Goal: Task Accomplishment & Management: Use online tool/utility

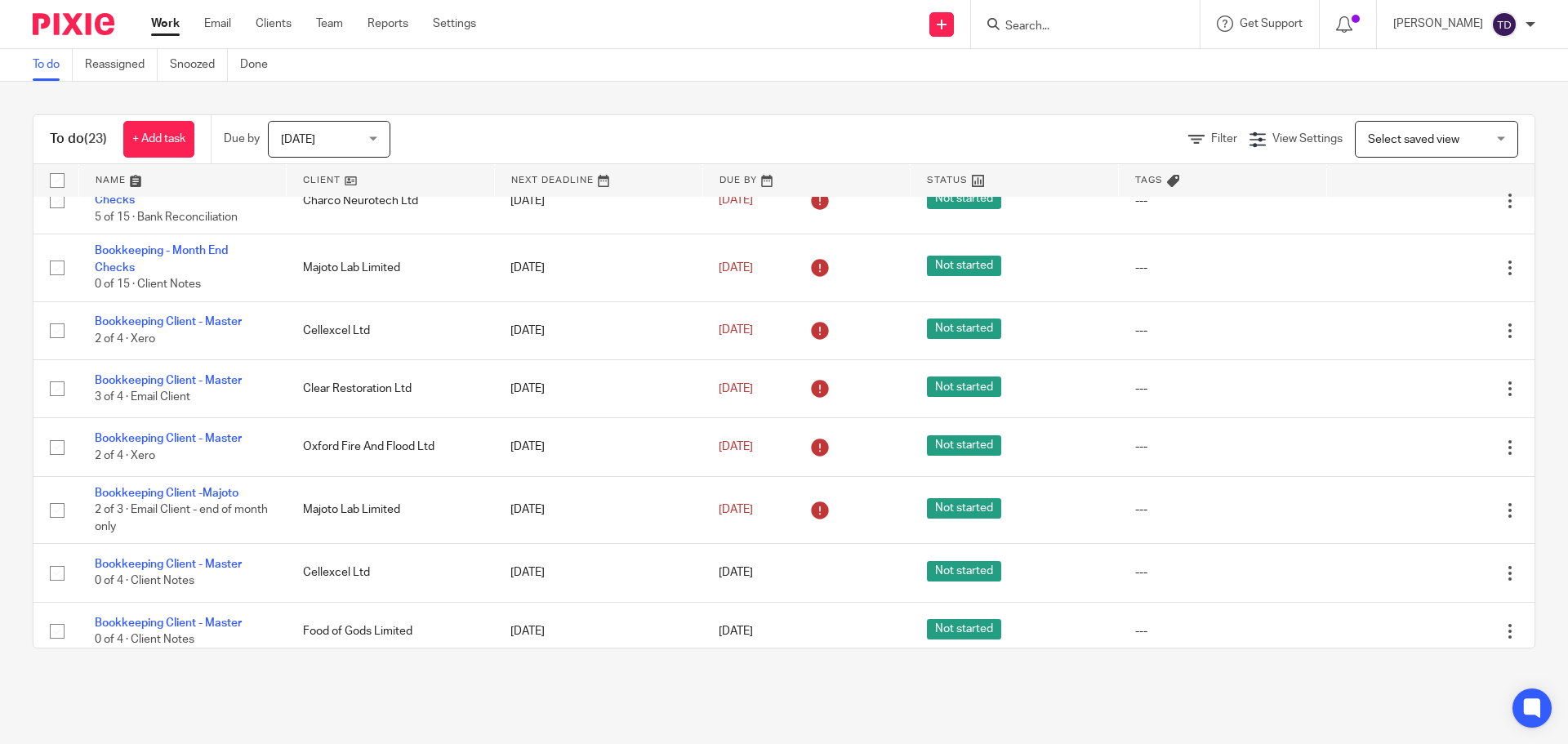
scroll to position [5, 0]
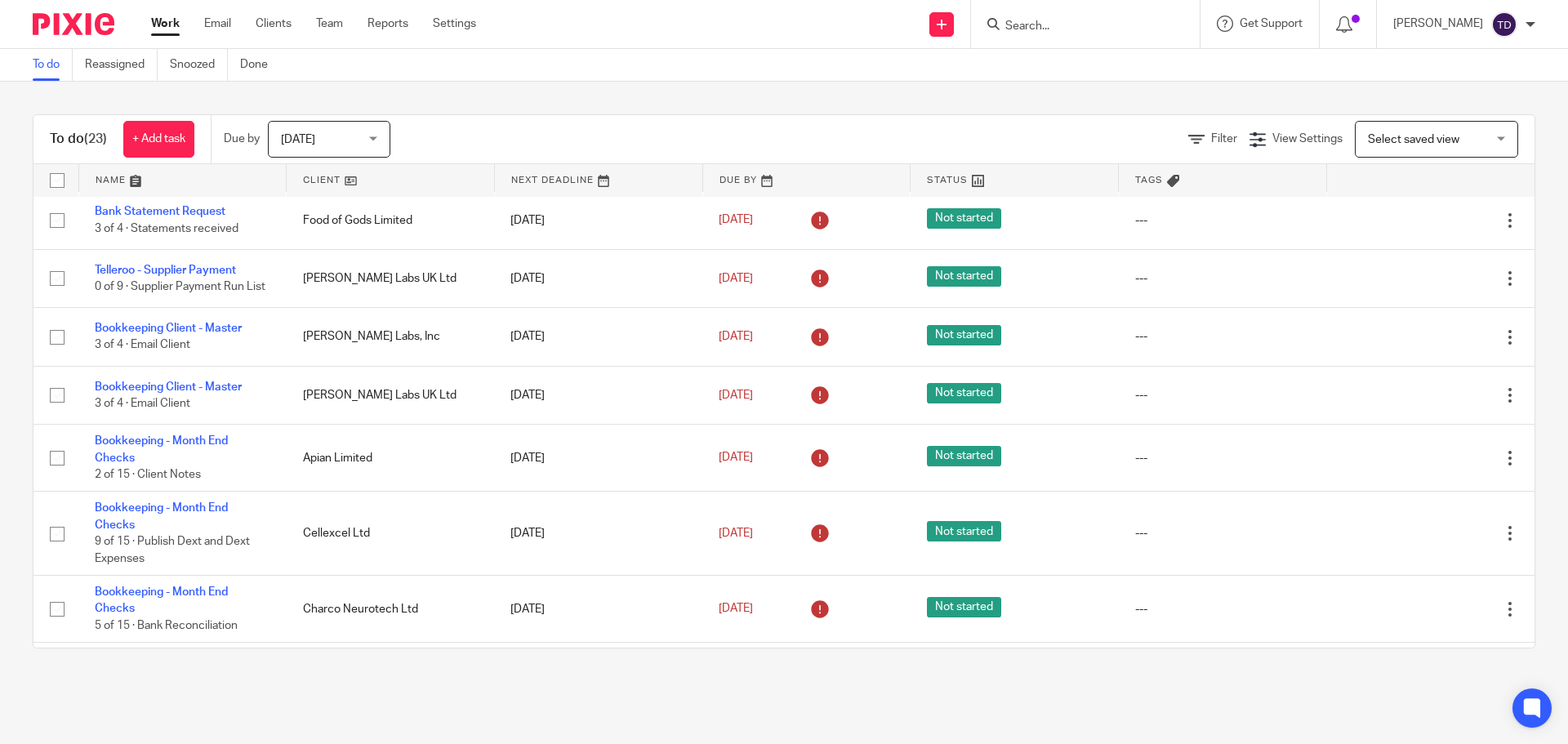
drag, startPoint x: 561, startPoint y: 707, endPoint x: 545, endPoint y: 727, distance: 25.6
drag, startPoint x: 545, startPoint y: 727, endPoint x: 464, endPoint y: 660, distance: 105.1
click at [463, 660] on div "To do (23) + Add task Due by Today Today Today Tomorrow This week Next week Thi…" at bounding box center [784, 381] width 1568 height 599
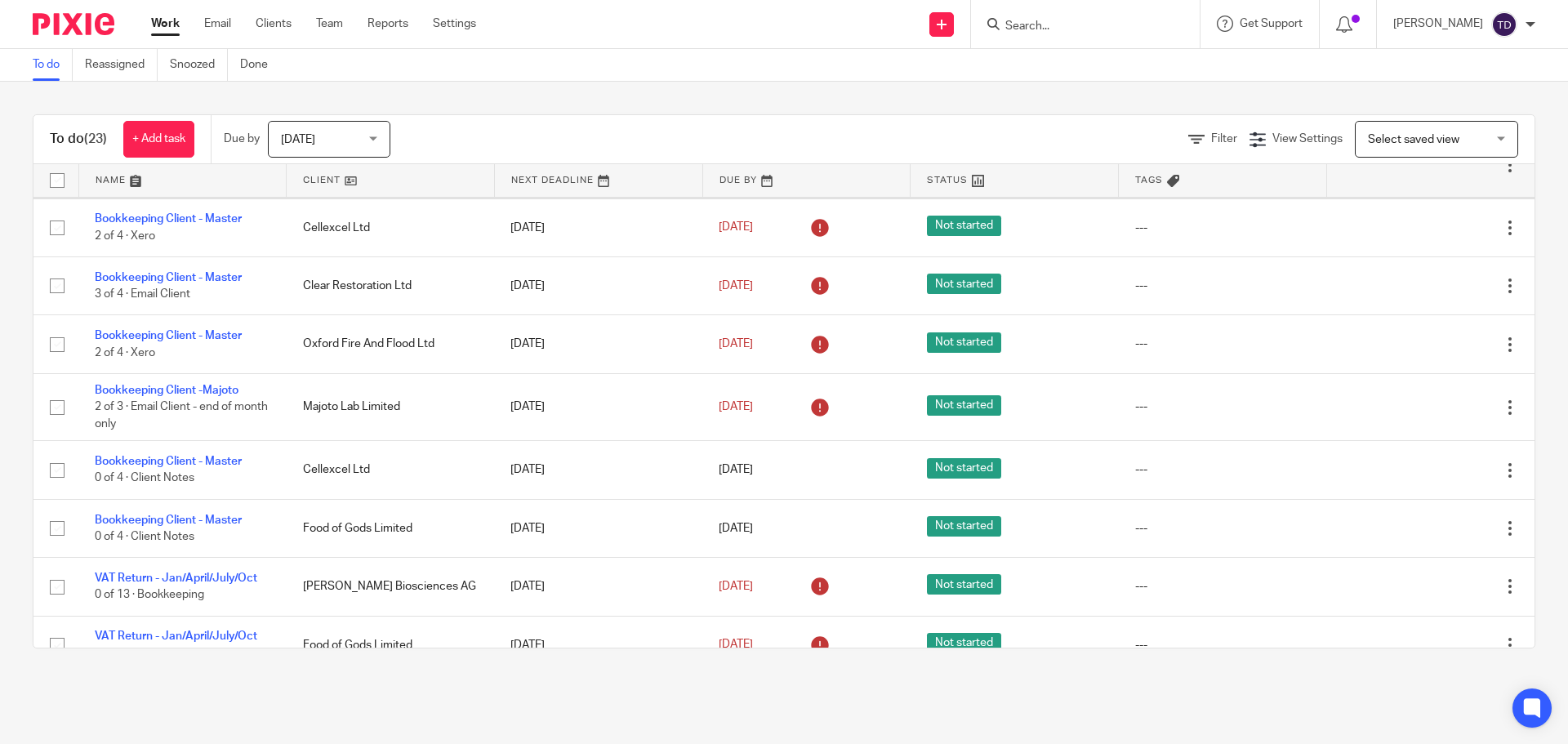
scroll to position [572, 0]
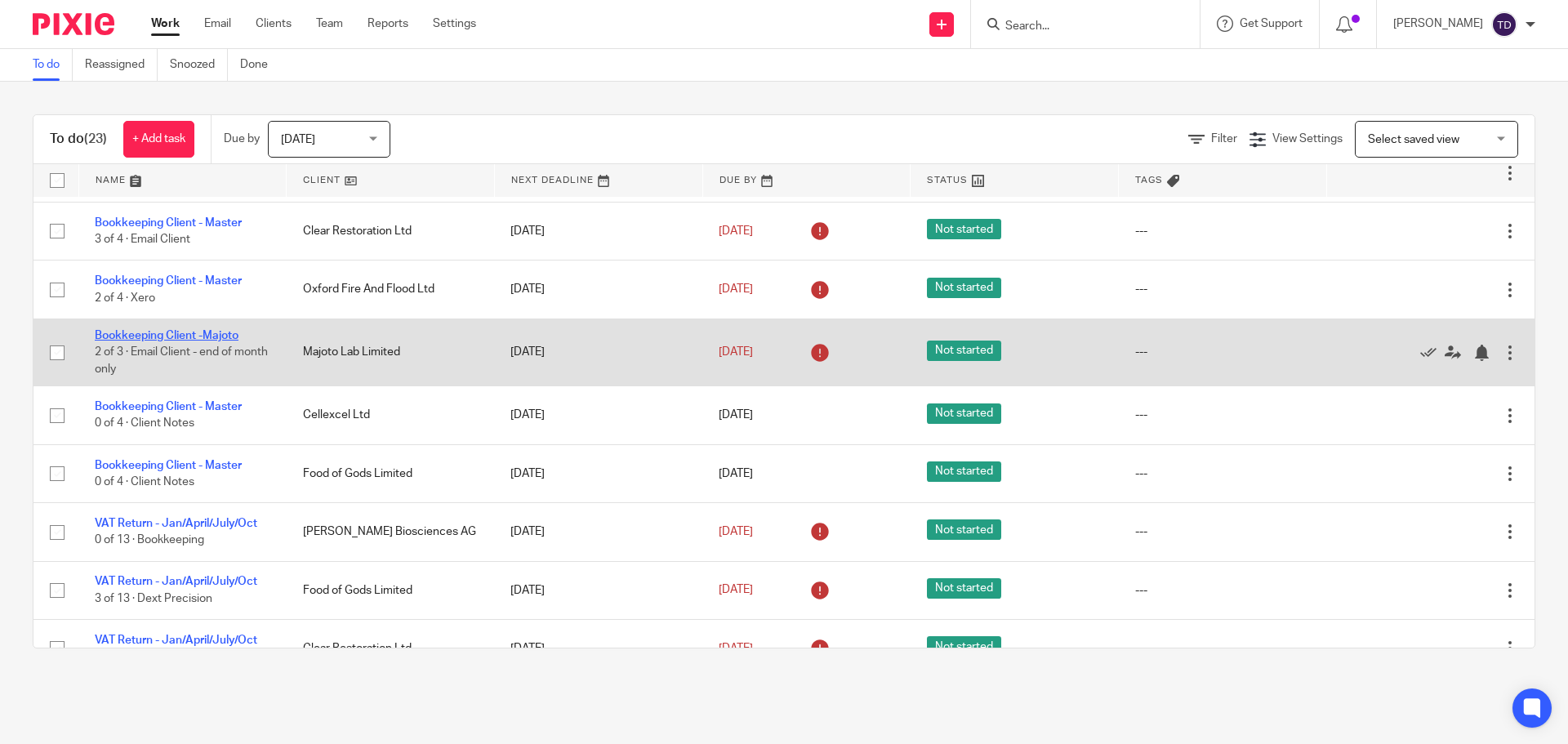
drag, startPoint x: 193, startPoint y: 338, endPoint x: 177, endPoint y: 341, distance: 16.3
click at [177, 341] on link "Bookkeeping Client -Majoto" at bounding box center [167, 336] width 144 height 12
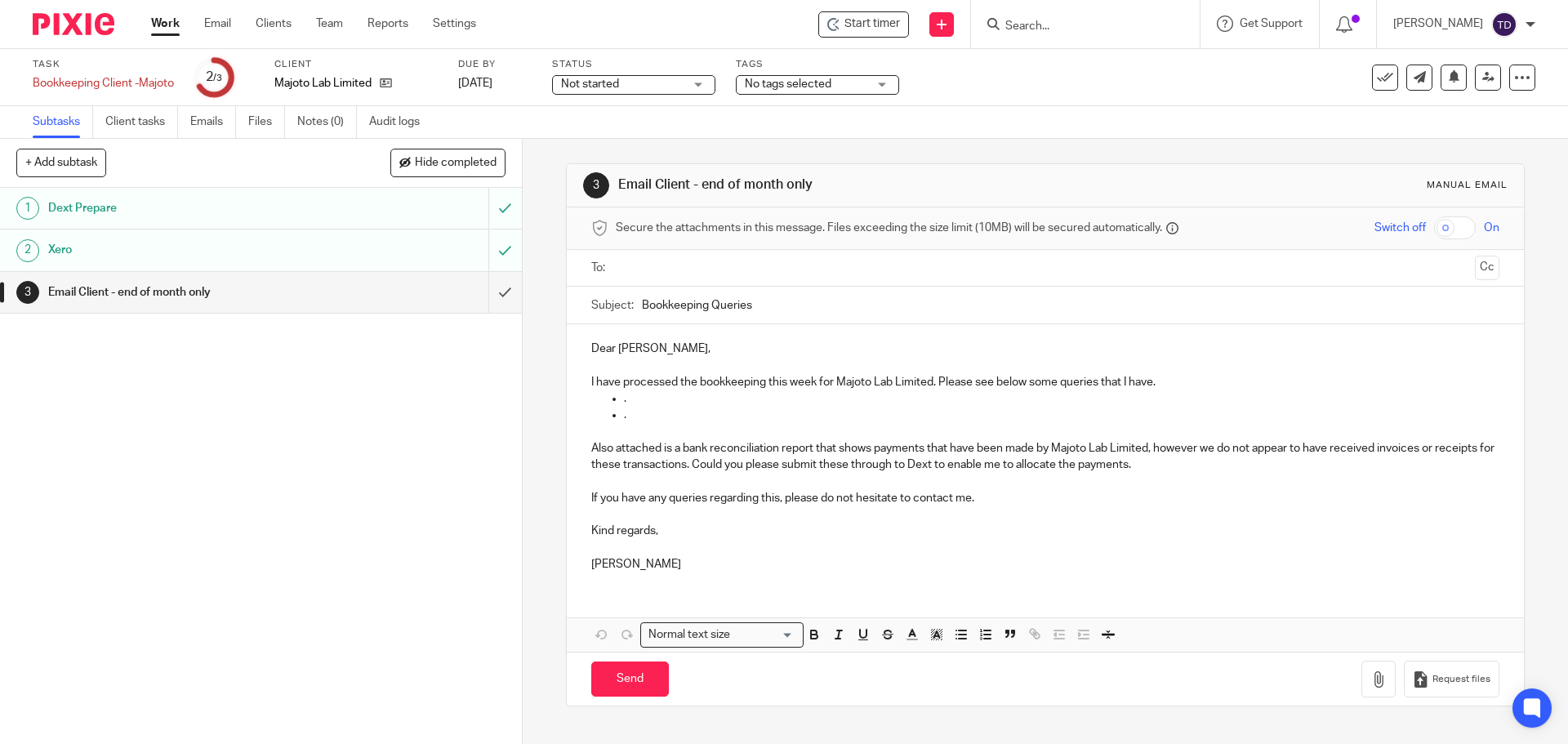
click at [648, 561] on p "Tom" at bounding box center [1044, 565] width 907 height 16
drag, startPoint x: 648, startPoint y: 561, endPoint x: 660, endPoint y: 482, distance: 79.9
click at [661, 484] on div "Dear Denis, I have processed the bookkeeping this week for Majoto Lab Limited. …" at bounding box center [1045, 455] width 957 height 261
click at [595, 352] on p "Dear Denis," at bounding box center [1044, 349] width 907 height 16
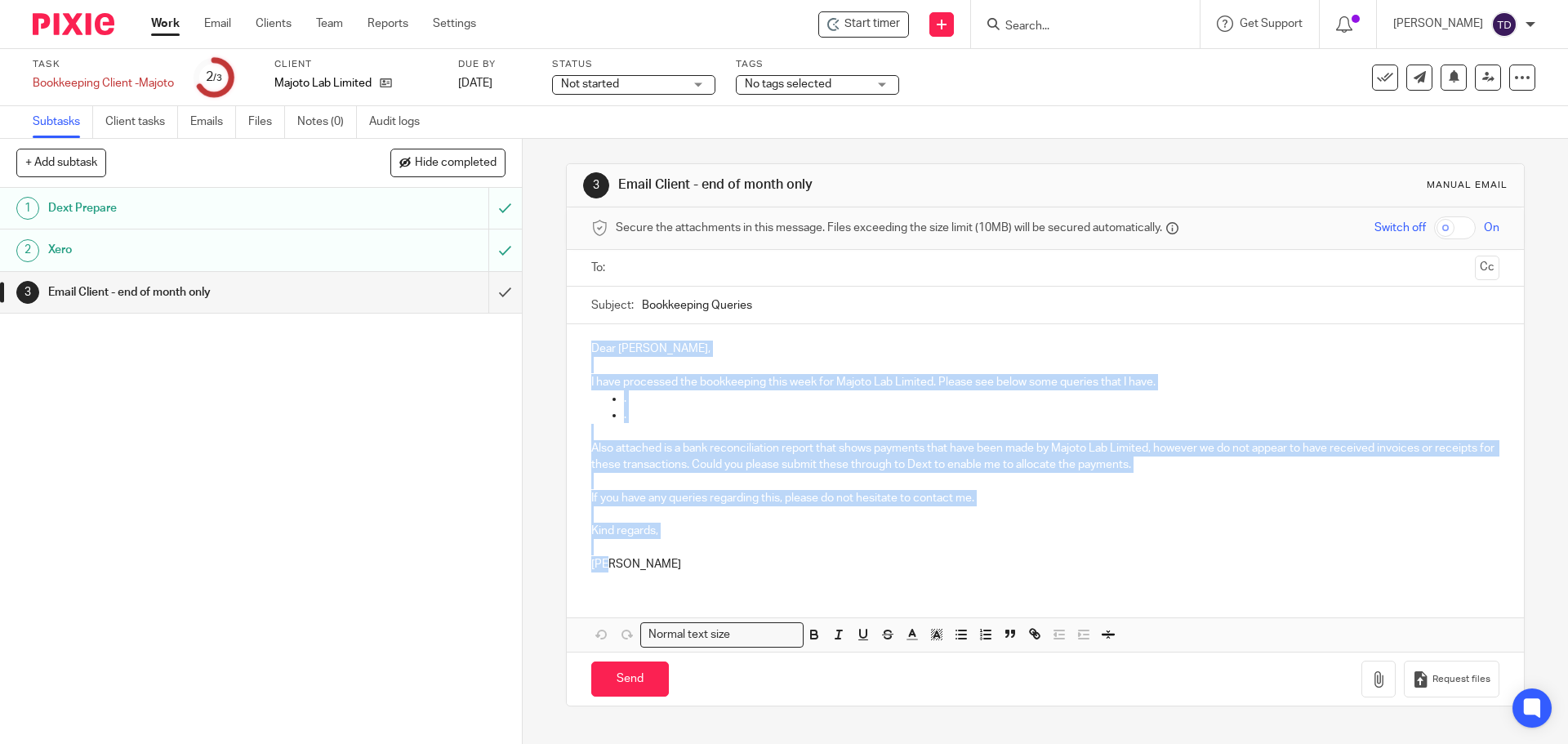
drag, startPoint x: 588, startPoint y: 349, endPoint x: 768, endPoint y: 608, distance: 315.4
click at [768, 608] on div "Dear Denis, I have processed the bookkeeping this week for Majoto Lab Limited. …" at bounding box center [1045, 487] width 957 height 328
click at [670, 574] on div "Dear Denis, I have processed the bookkeeping this week for Majoto Lab Limited. …" at bounding box center [1045, 455] width 957 height 261
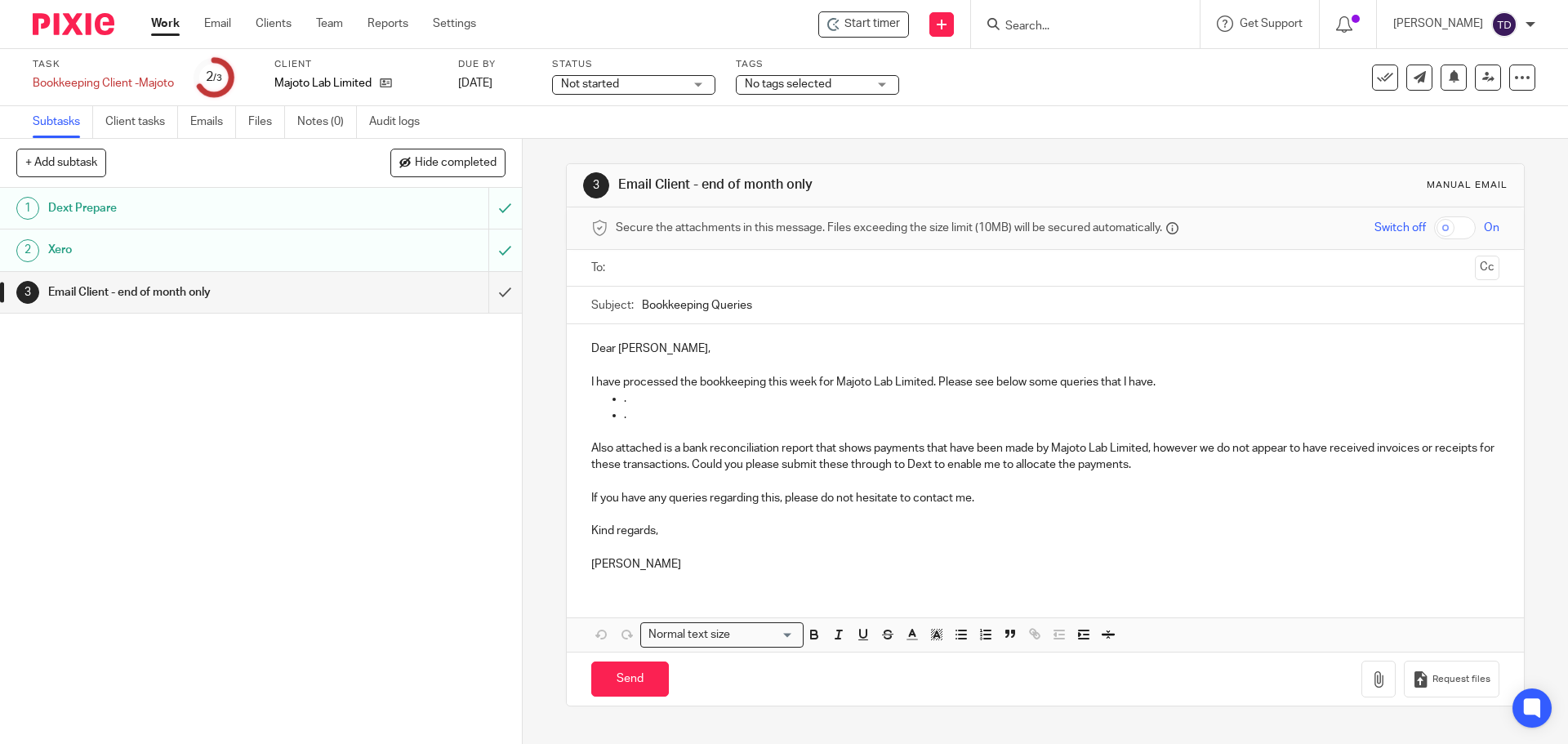
click at [591, 350] on p "Dear Denis," at bounding box center [1044, 349] width 907 height 16
click at [484, 292] on input "submit" at bounding box center [261, 292] width 522 height 41
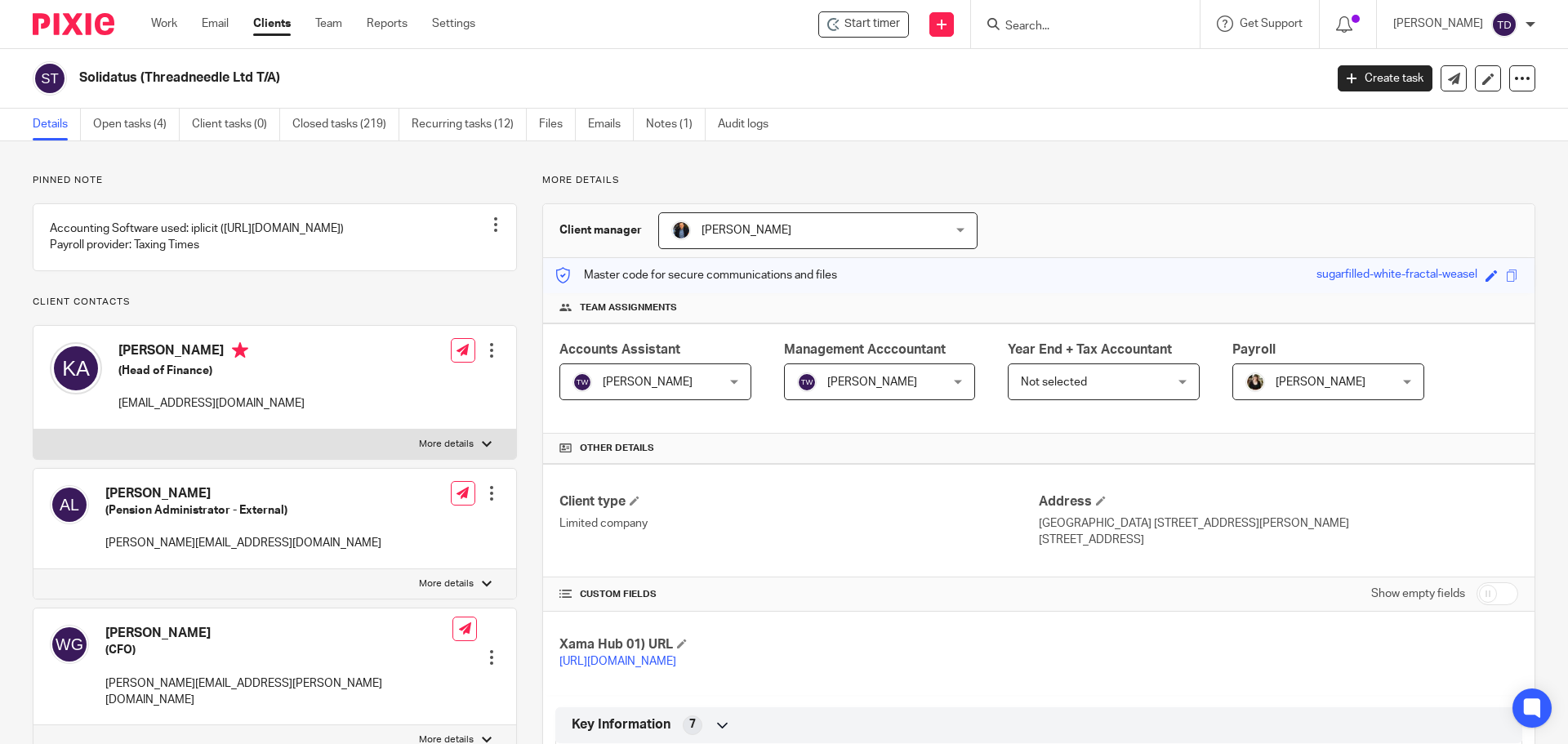
scroll to position [817, 0]
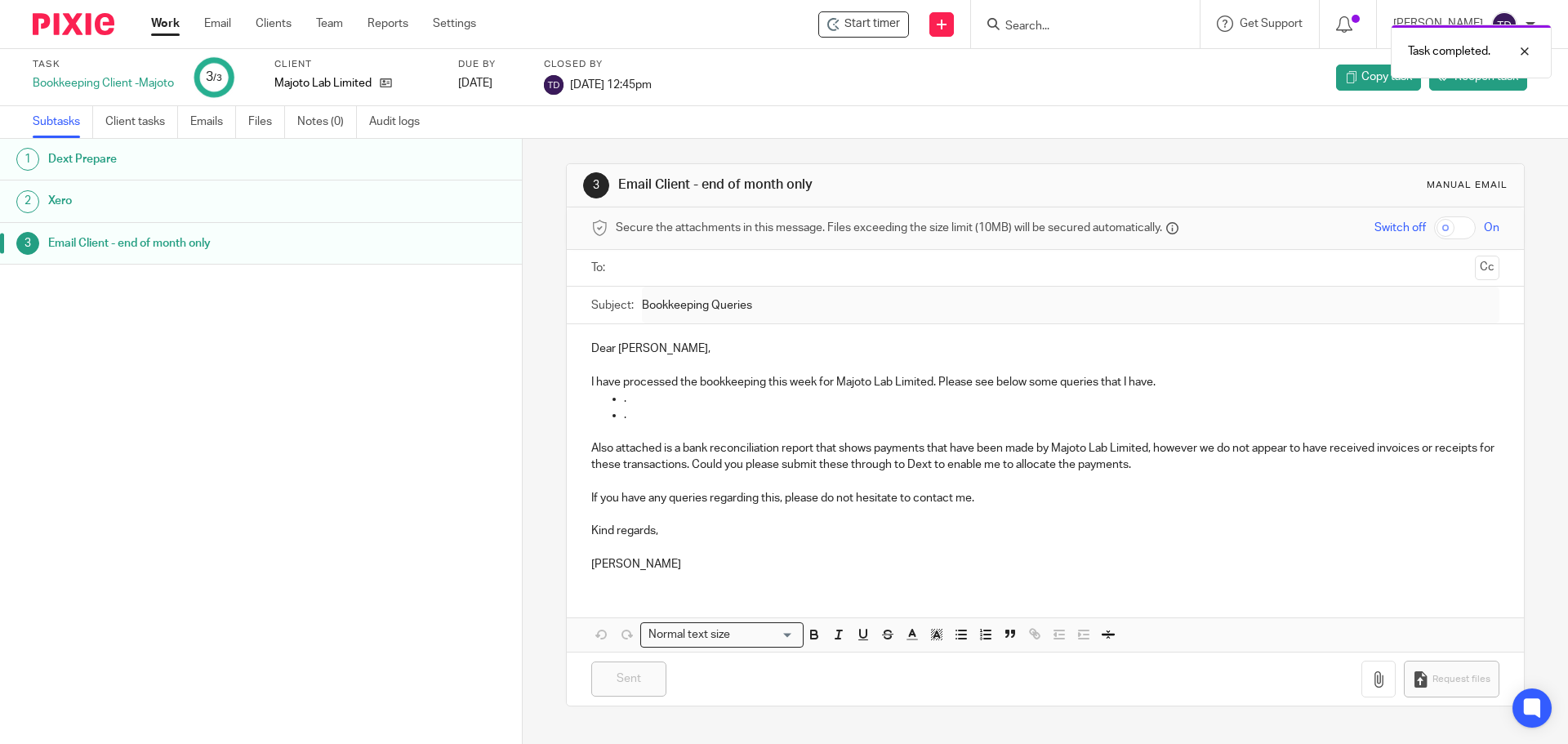
click at [162, 26] on link "Work" at bounding box center [165, 23] width 28 height 16
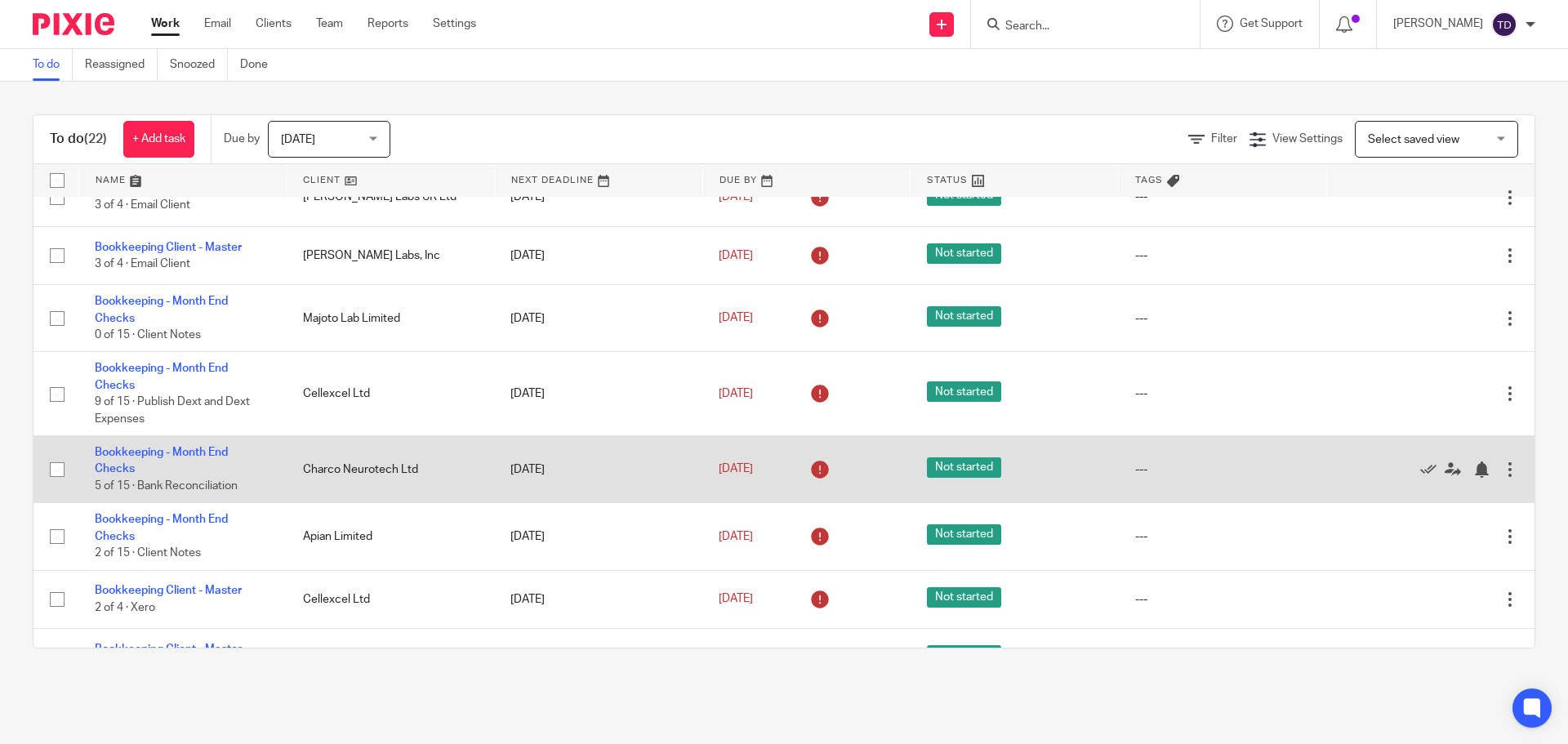
scroll to position [163, 0]
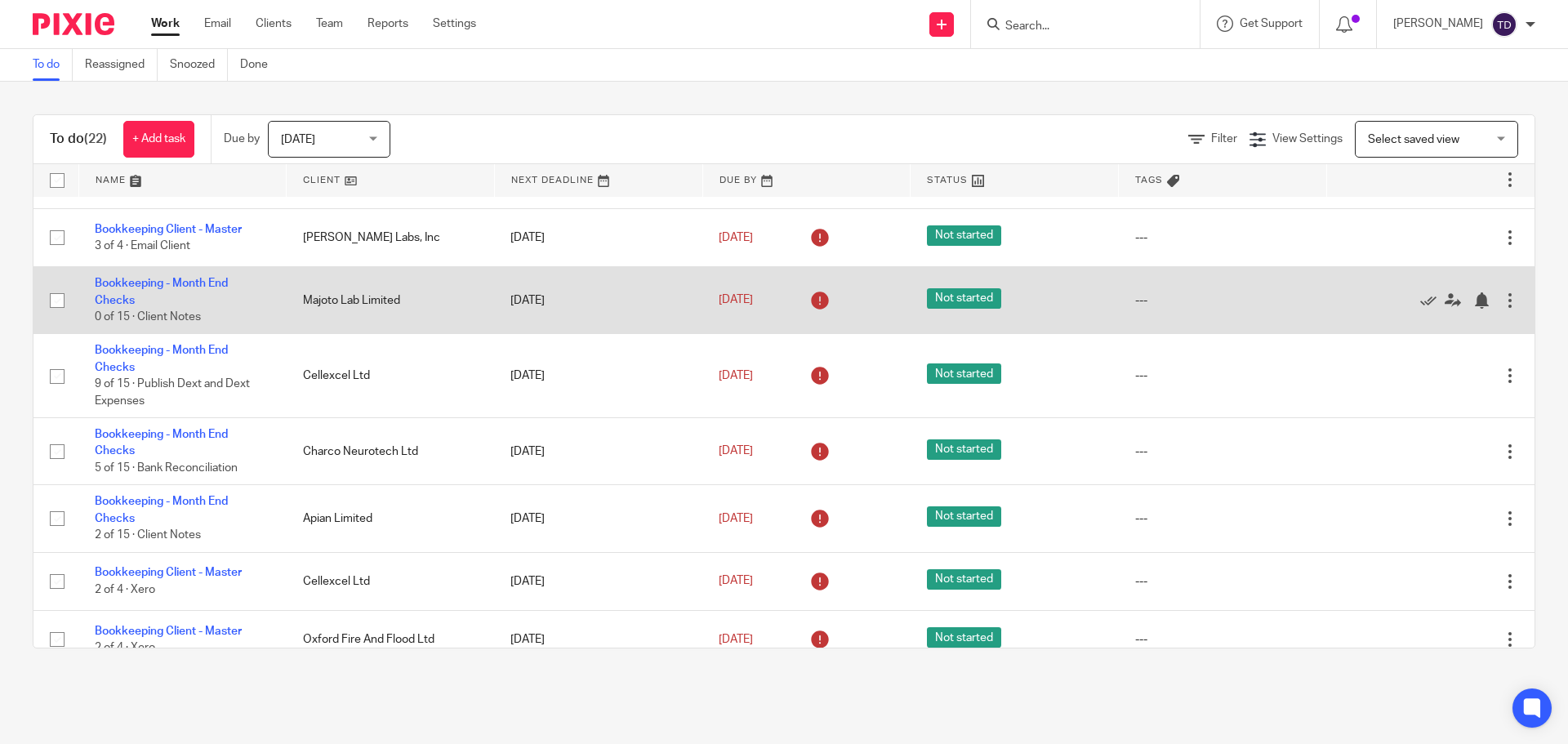
click at [208, 286] on td "Bookkeeping - Month End Checks 0 of 15 · Client Notes" at bounding box center [182, 300] width 209 height 67
click at [201, 299] on td "Bookkeeping - Month End Checks 0 of 15 · Client Notes" at bounding box center [182, 300] width 209 height 67
click at [201, 292] on link "Bookkeeping - Month End Checks" at bounding box center [162, 291] width 133 height 28
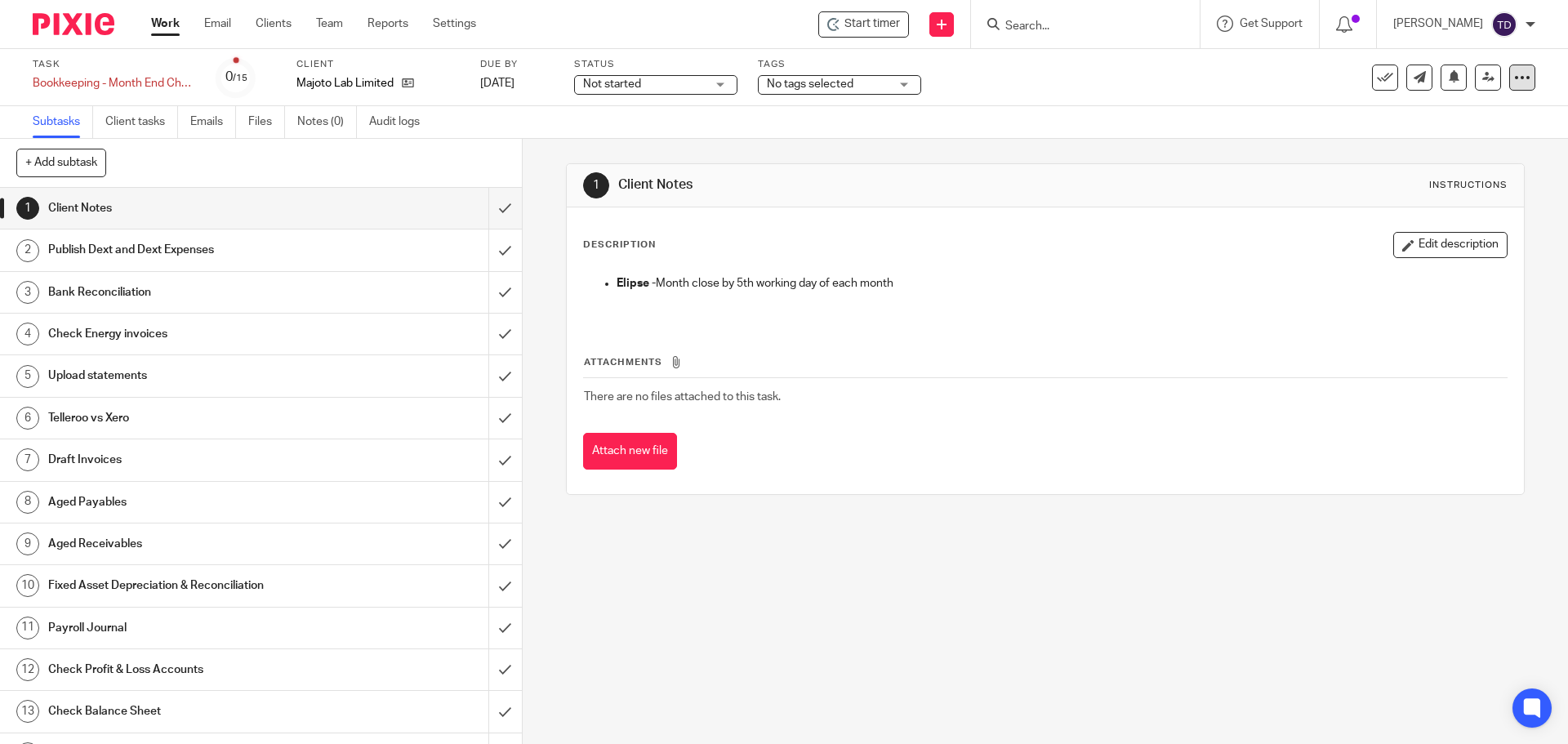
click at [1514, 77] on icon at bounding box center [1522, 77] width 16 height 16
click at [480, 253] on input "submit" at bounding box center [261, 250] width 522 height 41
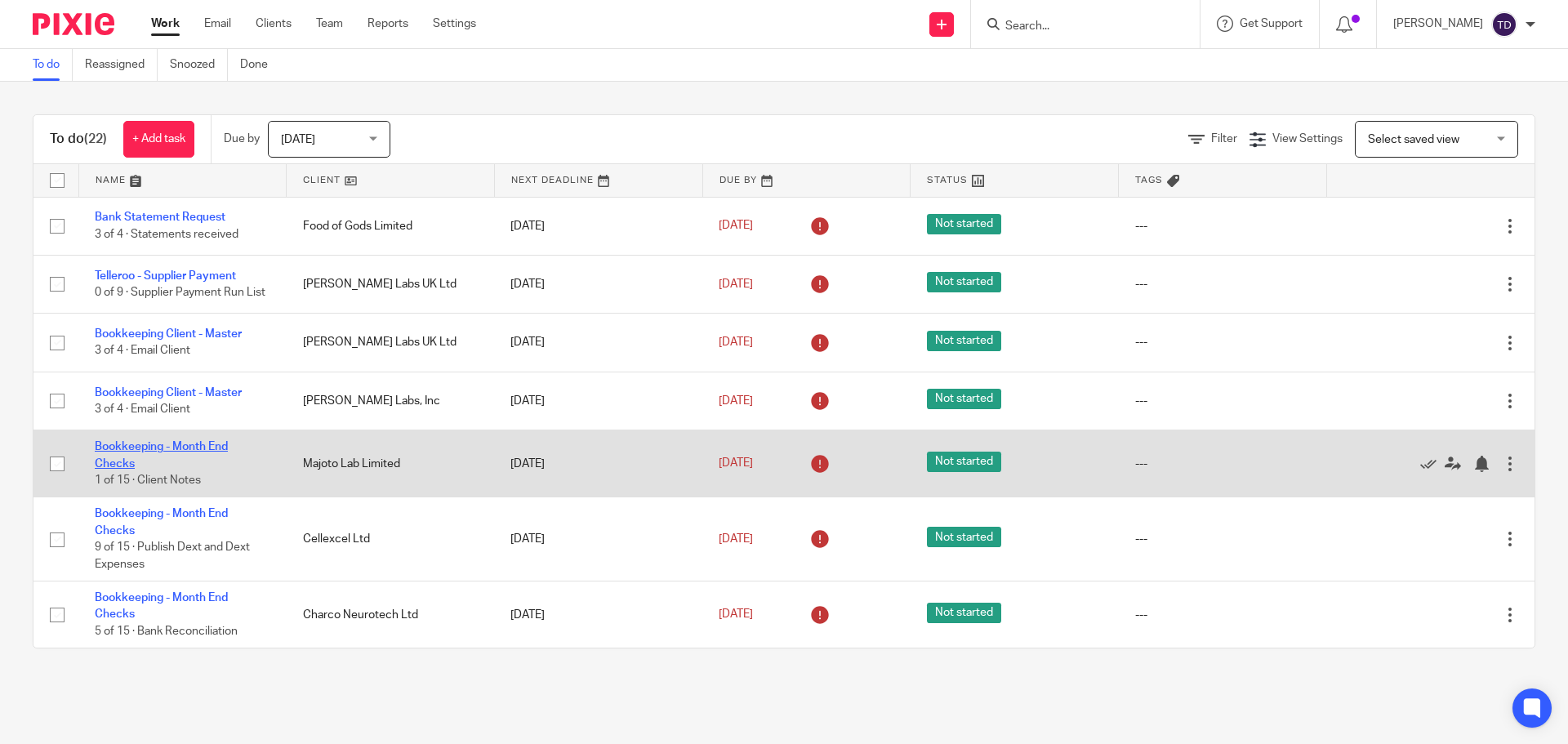
click at [193, 454] on link "Bookkeeping - Month End Checks" at bounding box center [162, 455] width 133 height 28
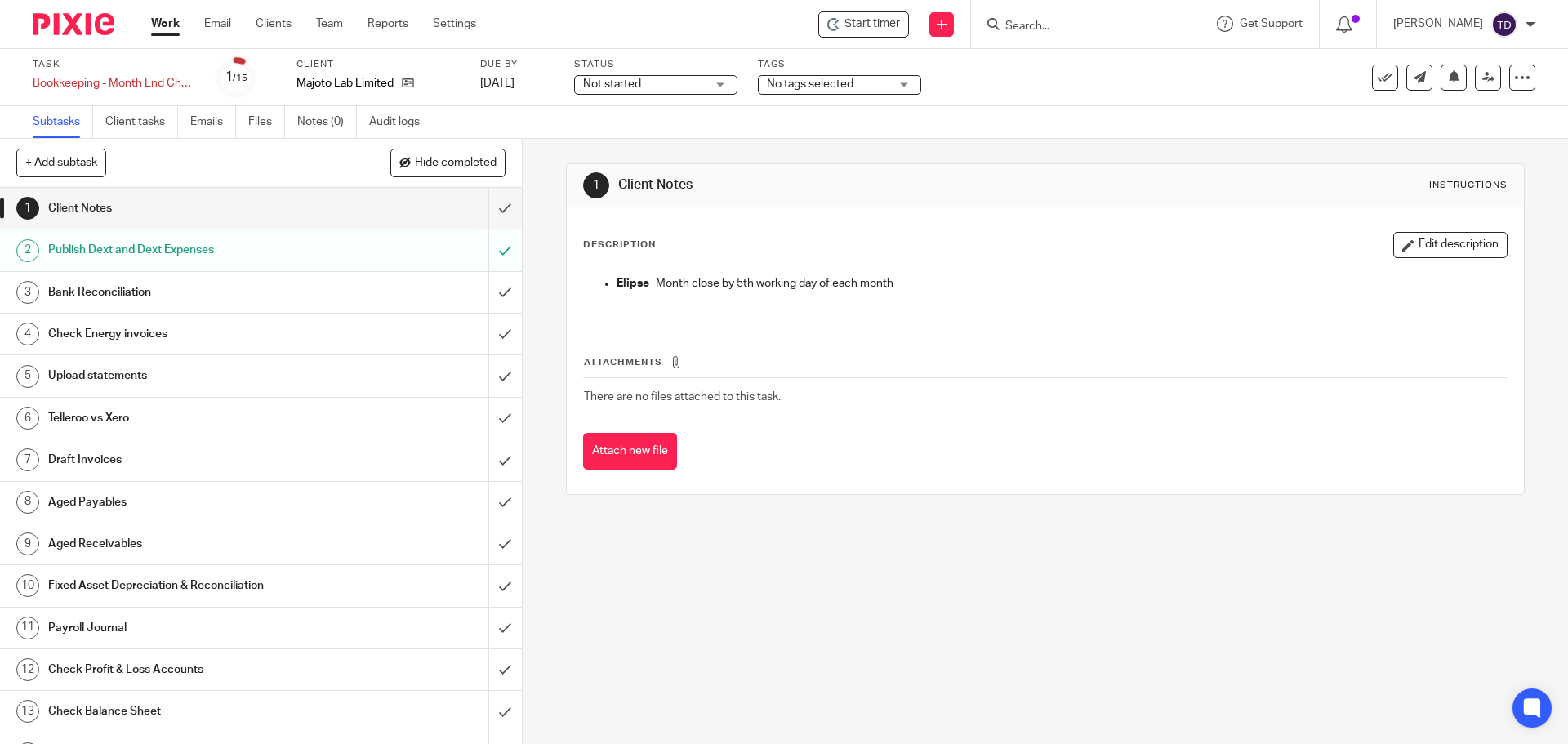
click at [406, 257] on div "Publish Dext and Dext Expenses" at bounding box center [260, 250] width 424 height 25
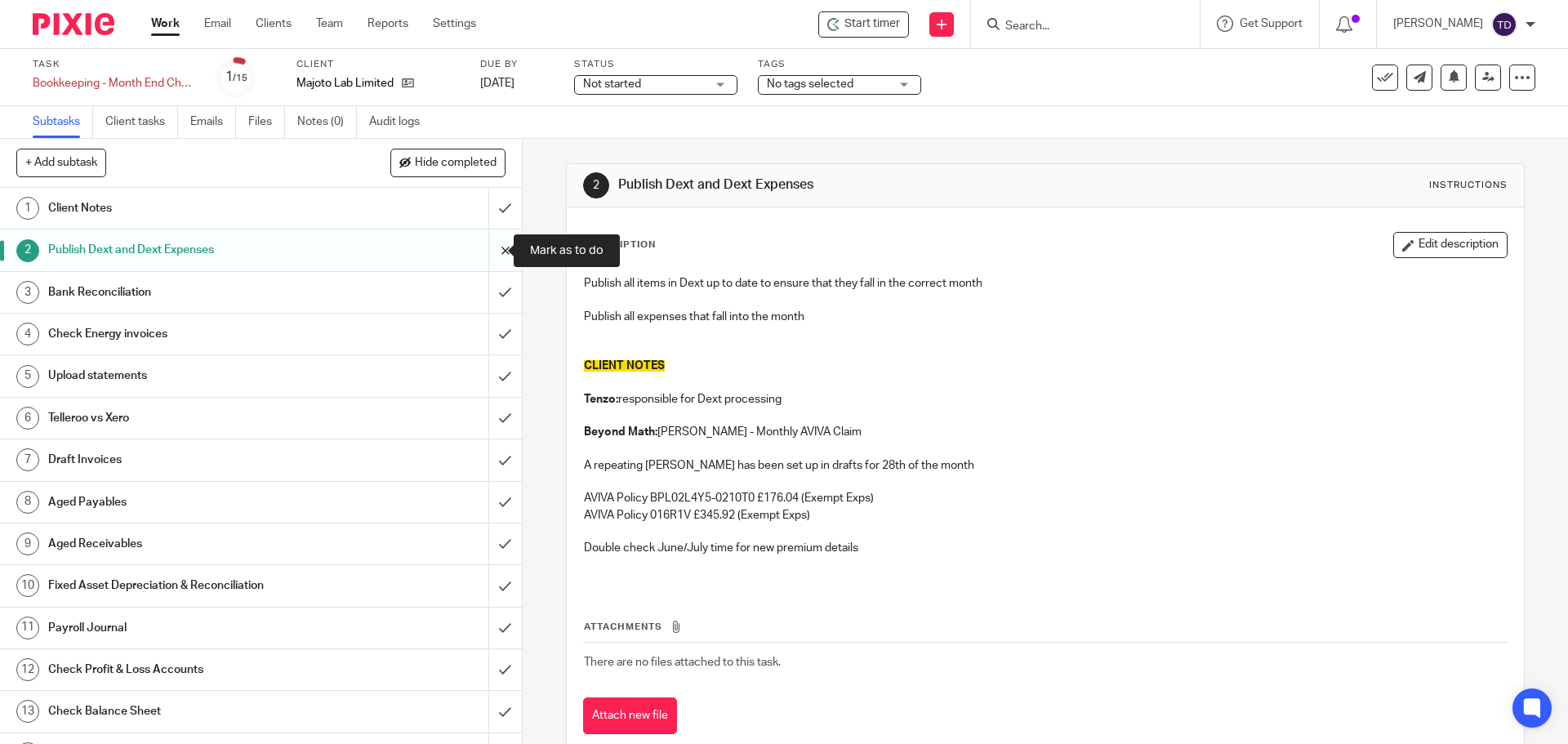
click at [487, 250] on input "submit" at bounding box center [261, 250] width 522 height 41
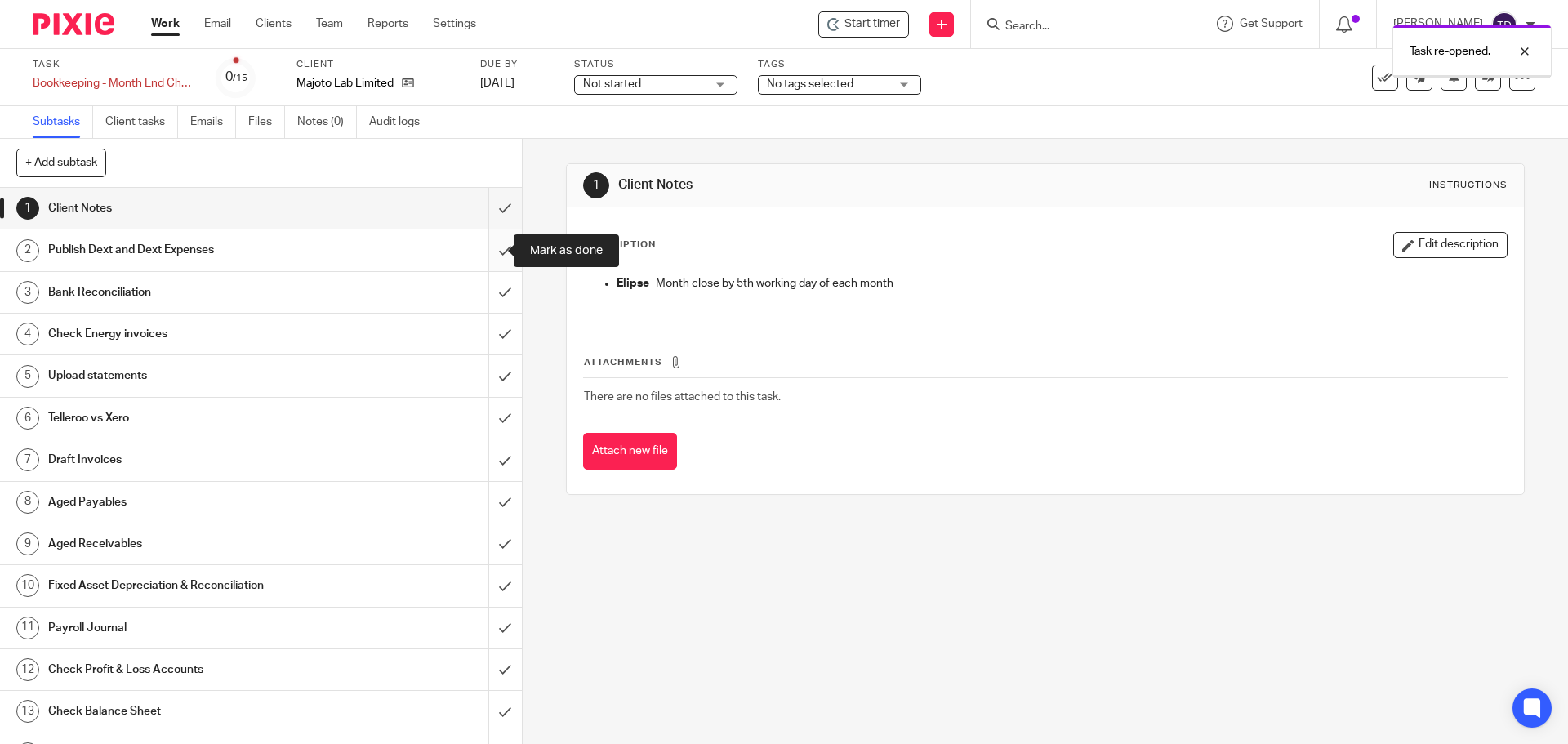
click at [488, 250] on input "submit" at bounding box center [261, 250] width 522 height 41
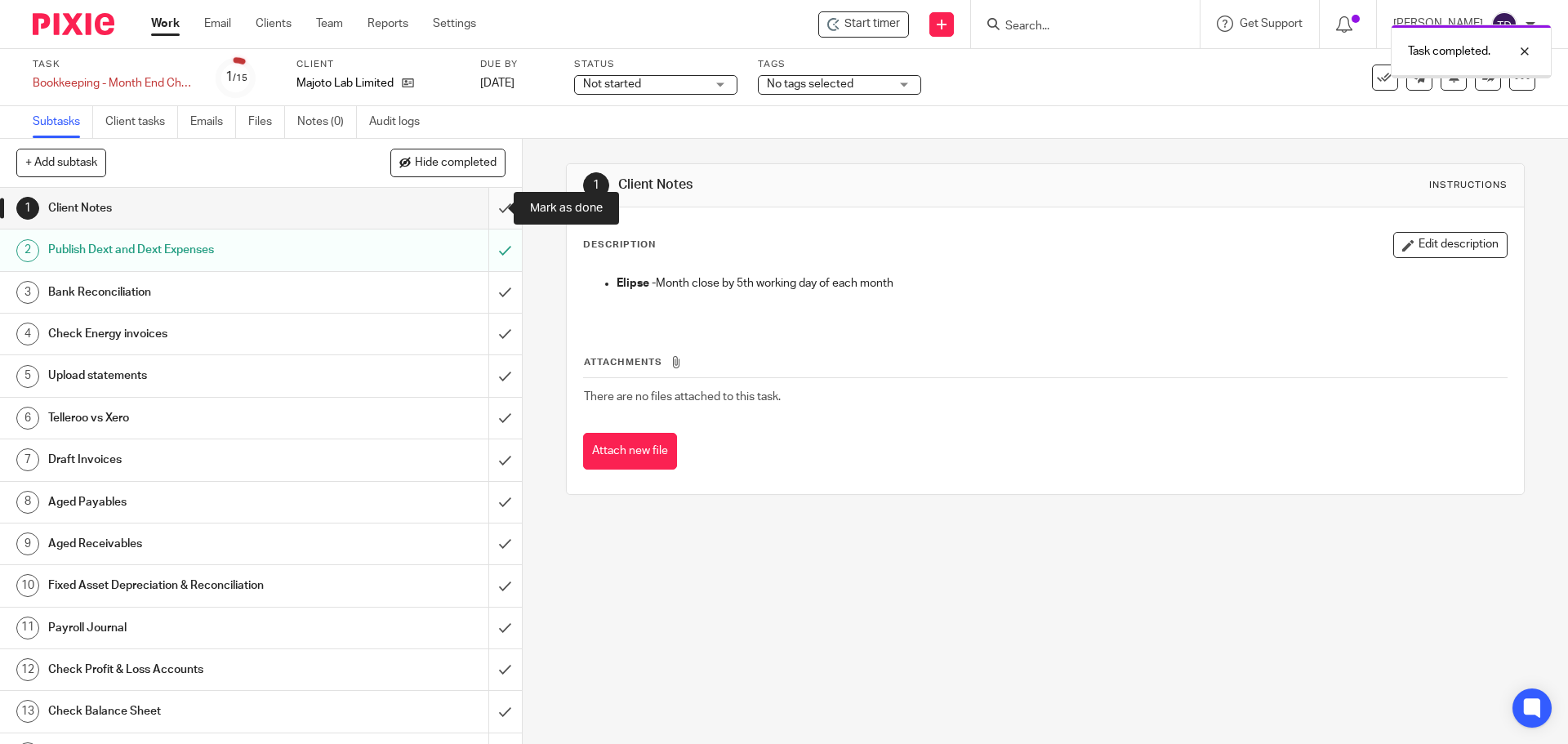
click at [490, 208] on input "submit" at bounding box center [261, 209] width 522 height 41
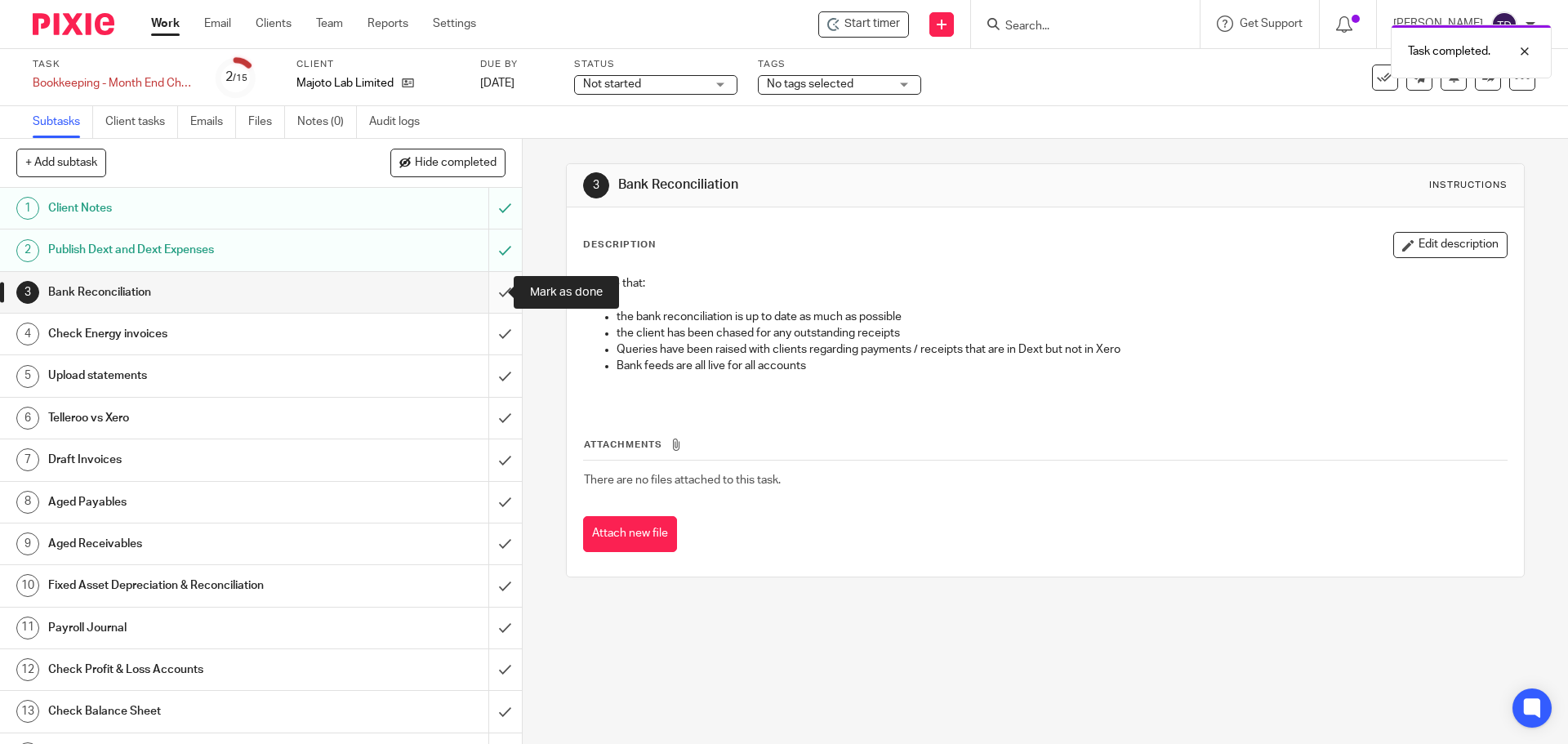
click at [483, 292] on input "submit" at bounding box center [261, 292] width 522 height 41
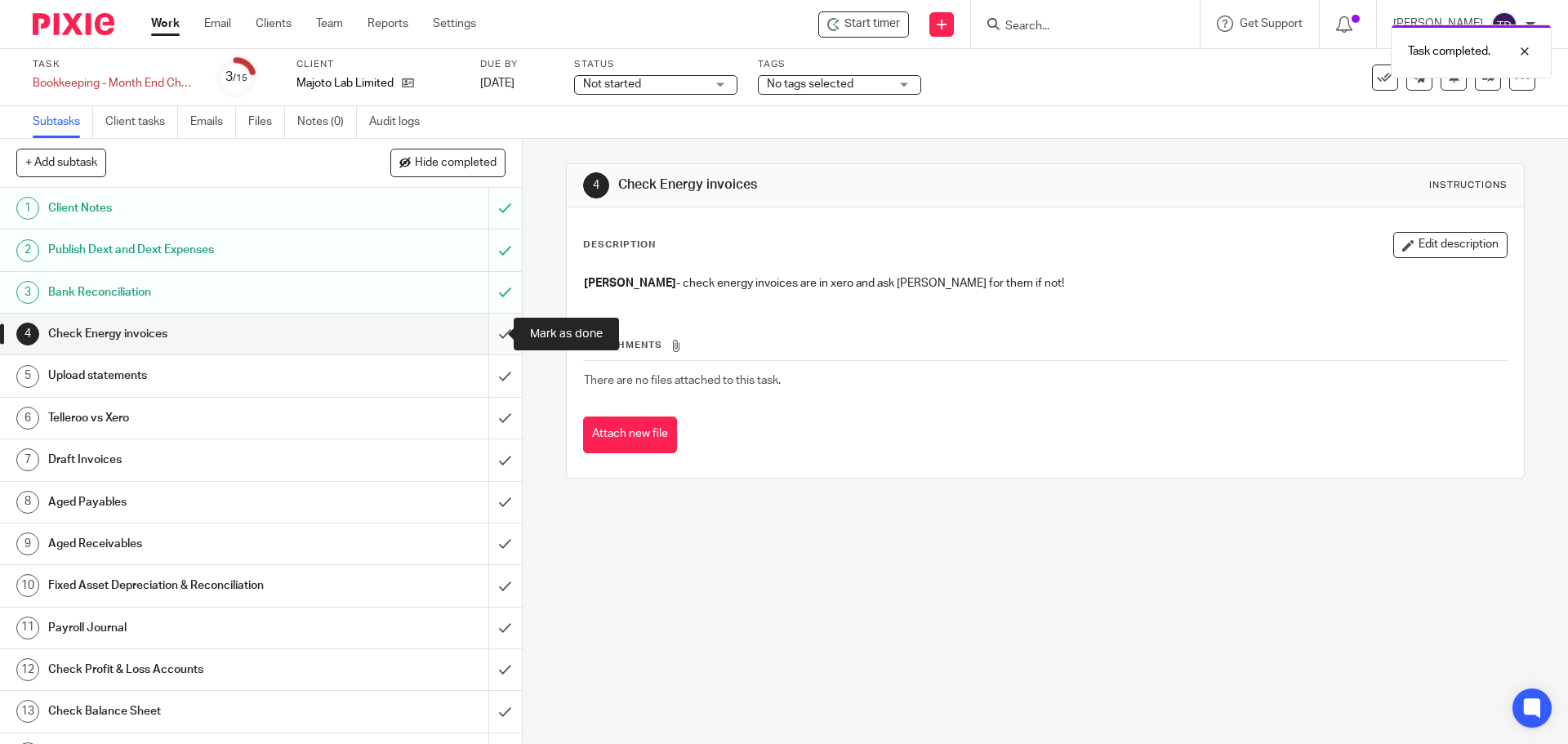
click at [488, 335] on input "submit" at bounding box center [261, 334] width 522 height 41
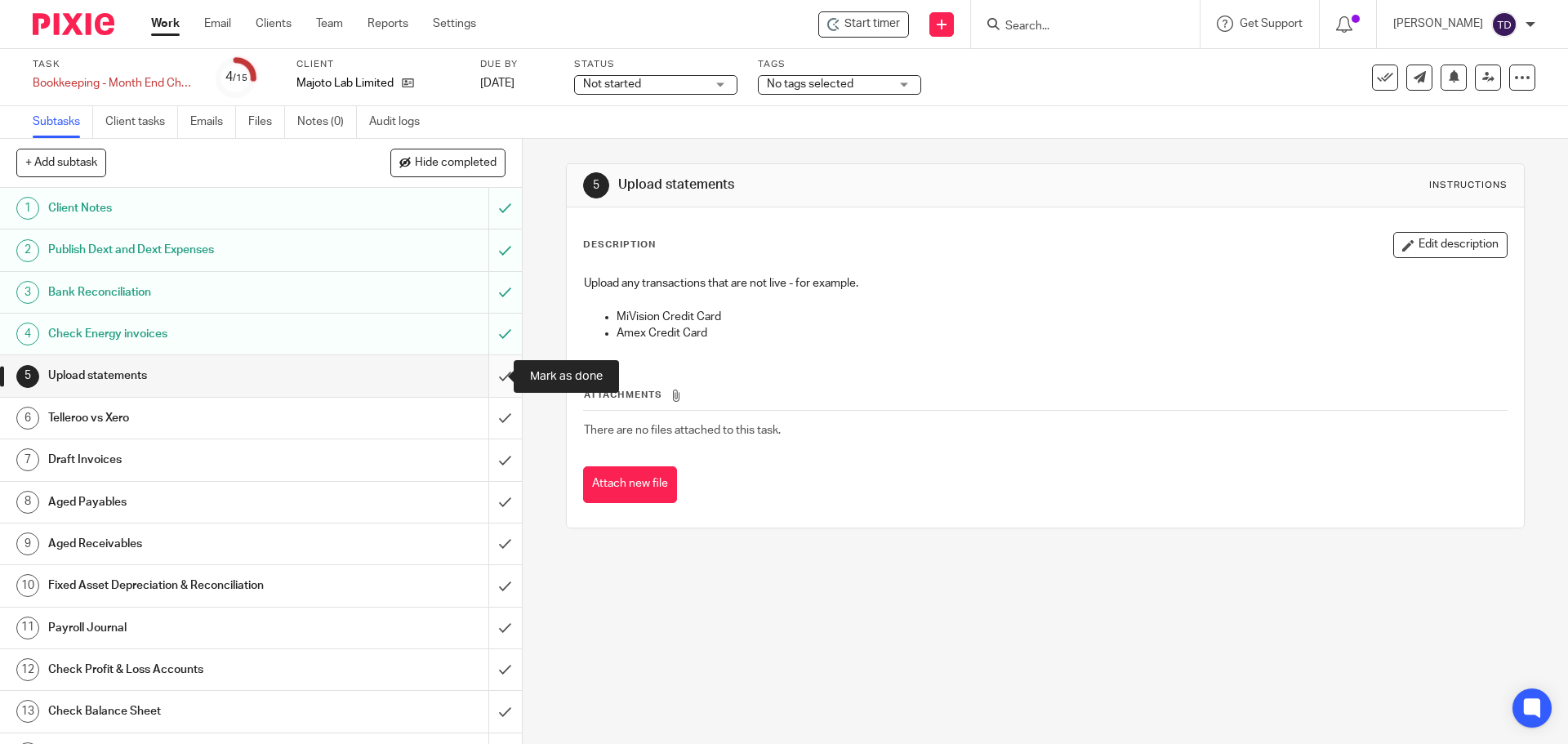
click at [487, 374] on input "submit" at bounding box center [261, 376] width 522 height 41
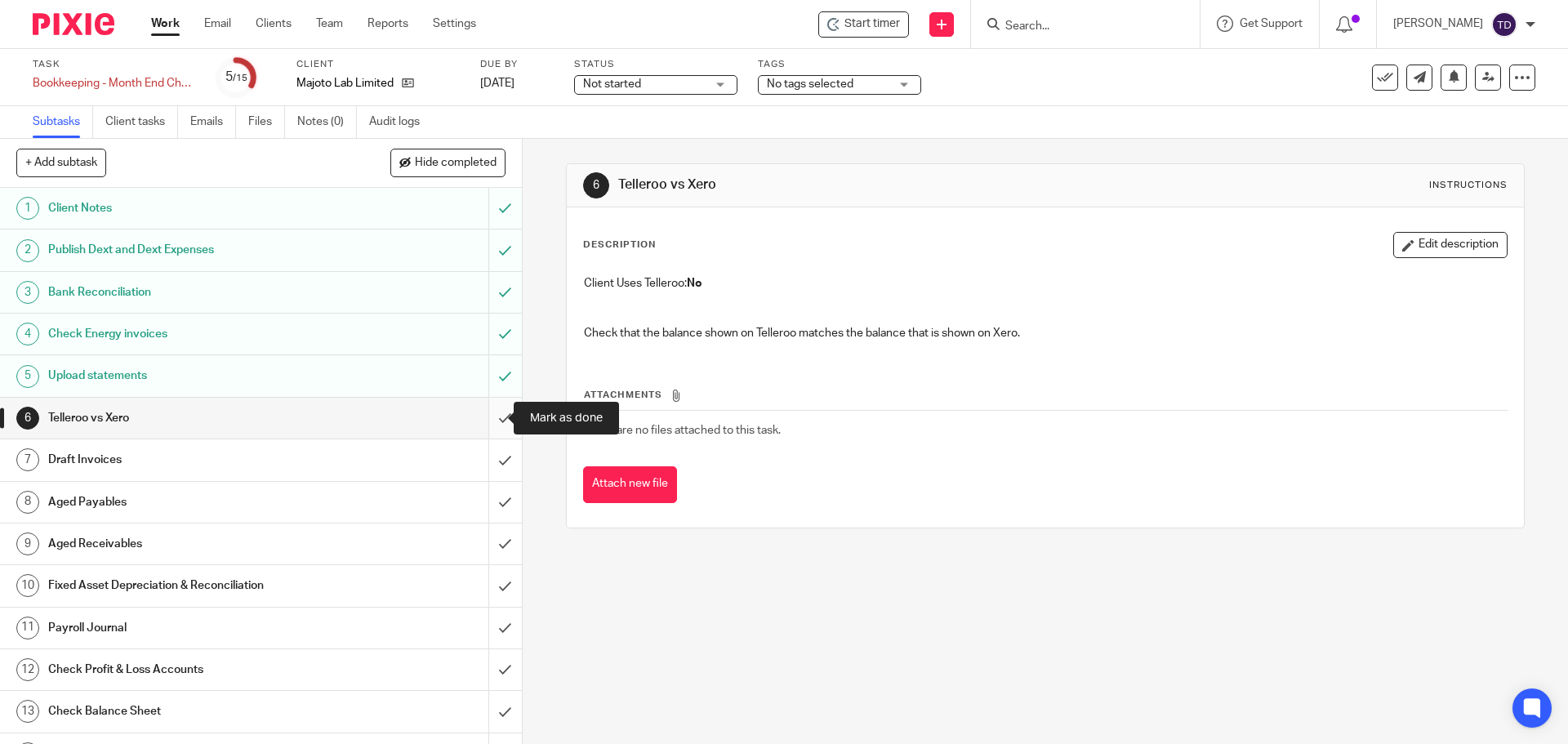
click at [499, 416] on input "submit" at bounding box center [261, 418] width 522 height 41
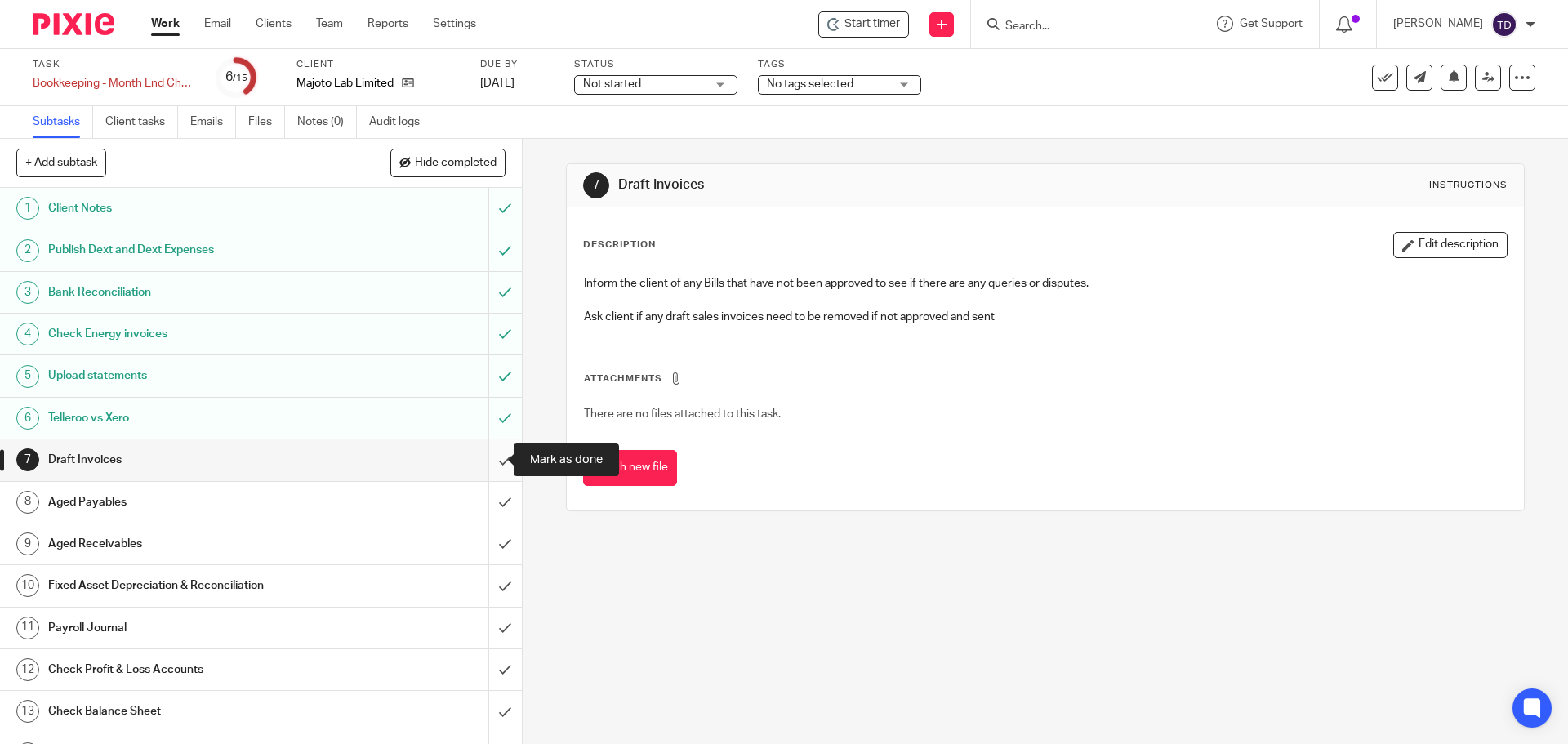
click at [491, 457] on input "submit" at bounding box center [261, 460] width 522 height 41
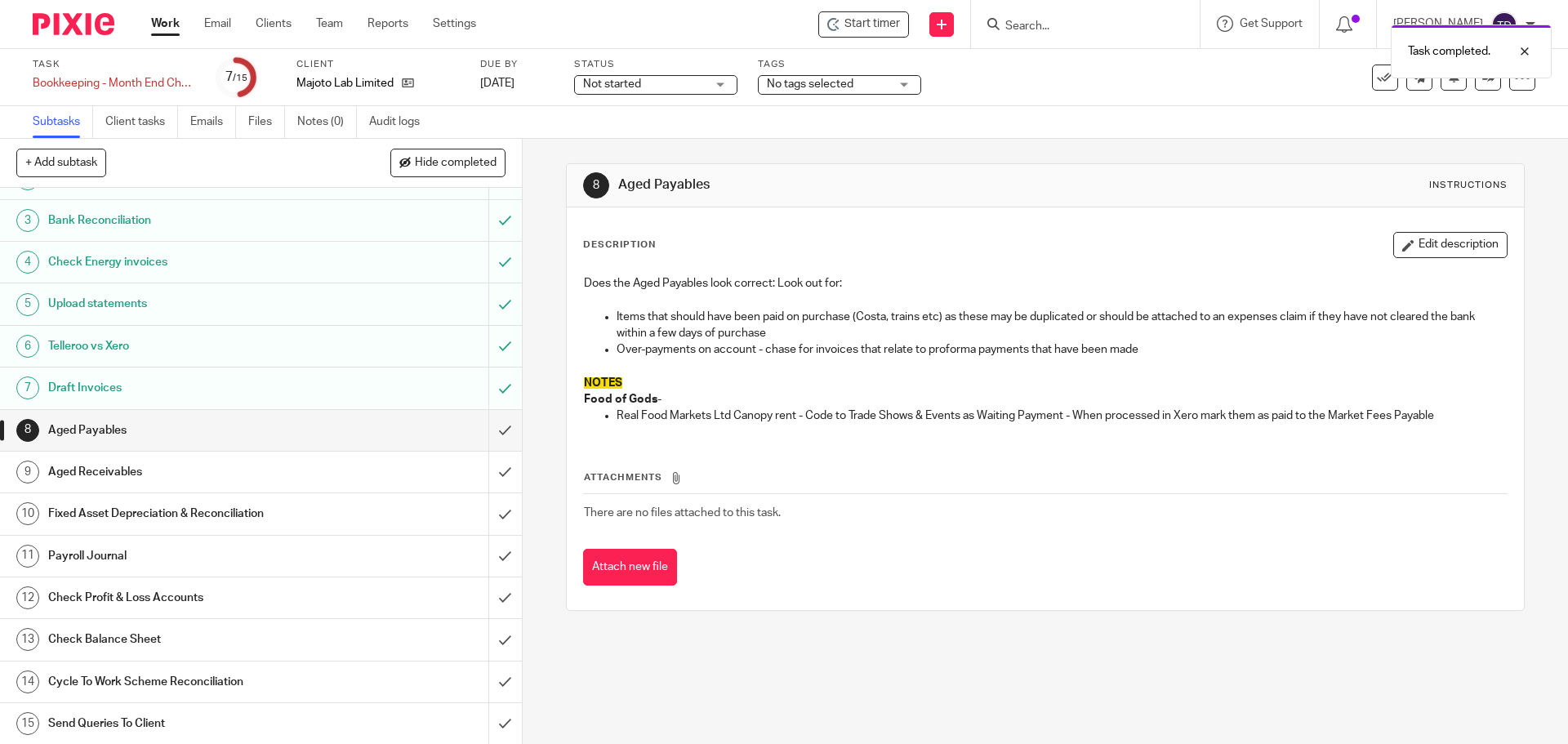
scroll to position [73, 0]
click at [435, 154] on button "Hide completed" at bounding box center [448, 162] width 115 height 28
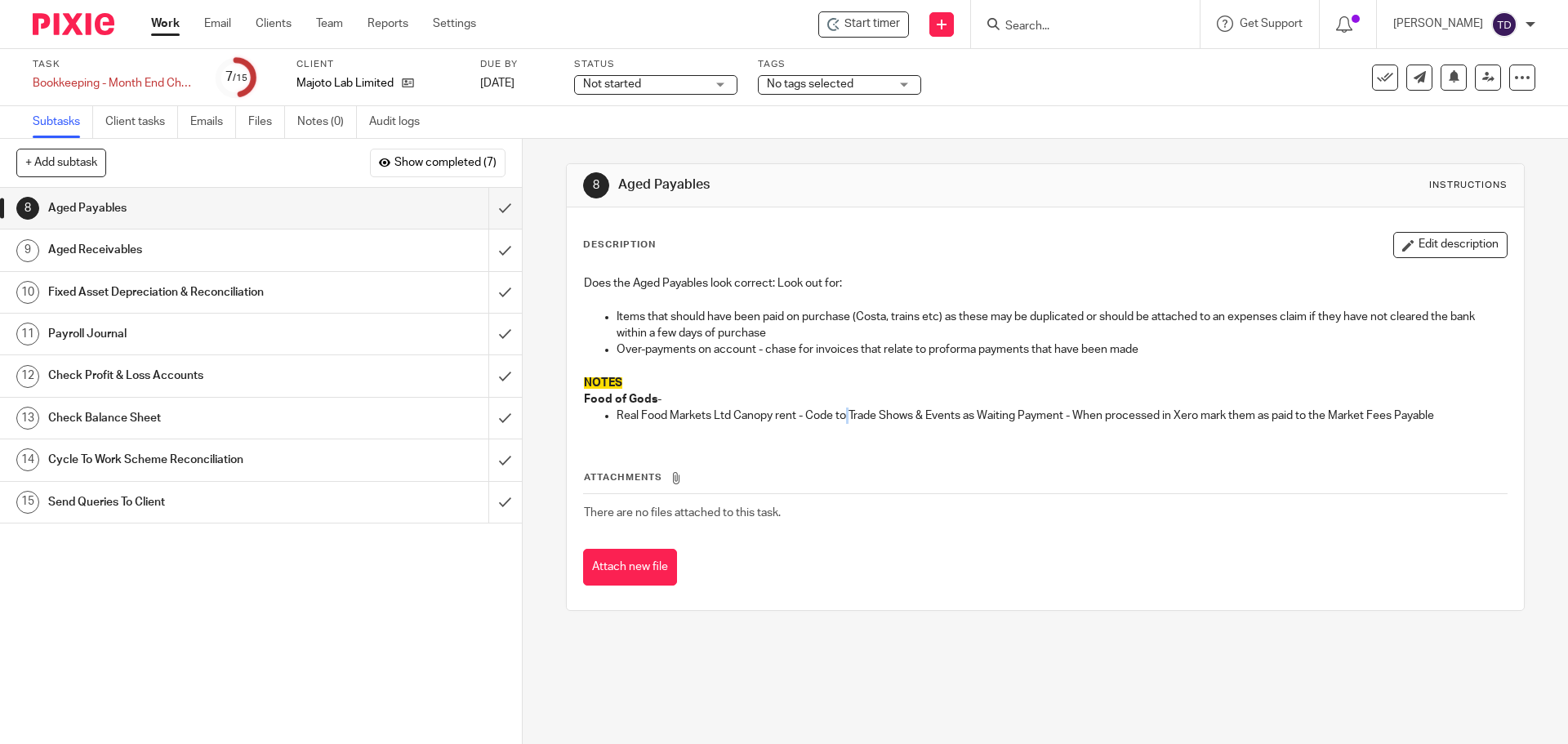
click at [844, 425] on div "Does the Aged Payables look correct: Look out for: Items that should have been …" at bounding box center [1044, 352] width 938 height 169
click at [479, 208] on input "submit" at bounding box center [261, 209] width 522 height 41
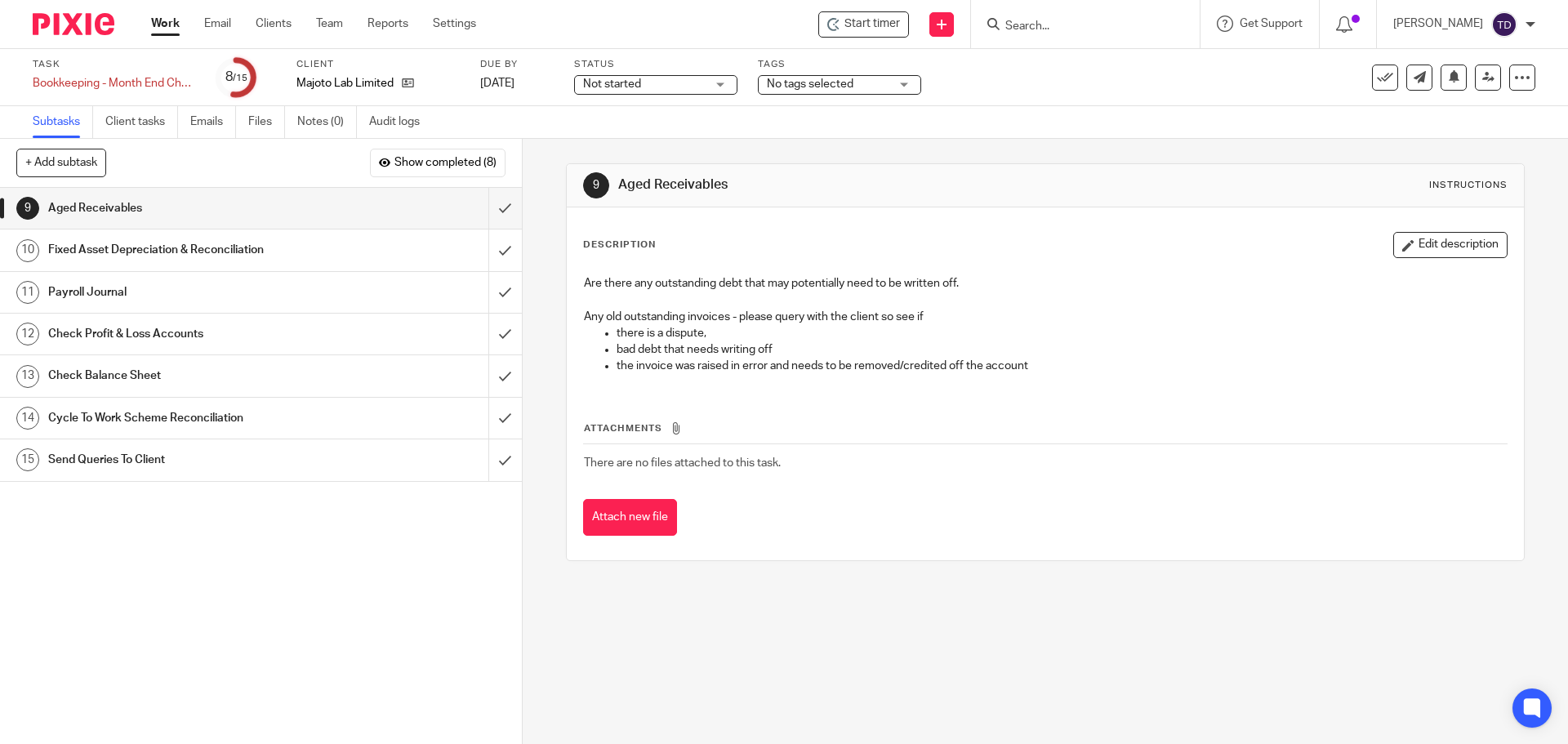
click at [1028, 666] on div "9 Aged Receivables Instructions Description Edit description Are there any outs…" at bounding box center [1045, 441] width 1045 height 605
